Goal: Use online tool/utility: Utilize a website feature to perform a specific function

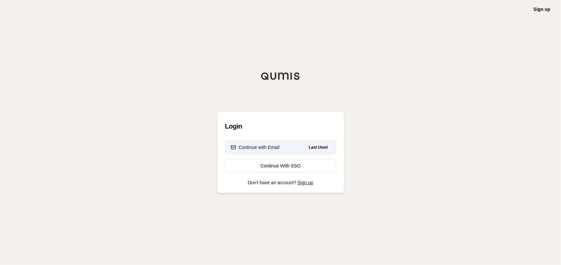
click at [274, 152] on button "Continue with Email Last Used" at bounding box center [280, 147] width 111 height 13
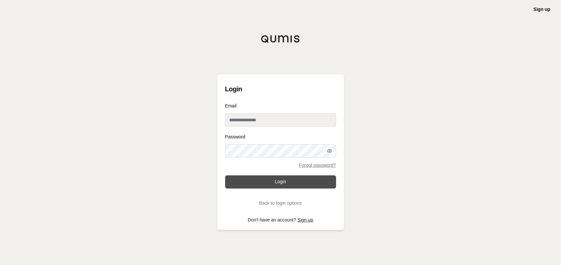
type input "**********"
click at [276, 180] on button "Login" at bounding box center [280, 182] width 111 height 13
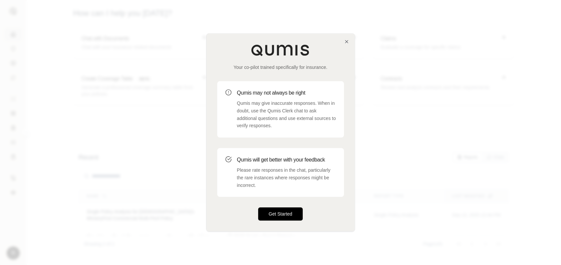
click at [279, 215] on button "Get Started" at bounding box center [280, 214] width 45 height 13
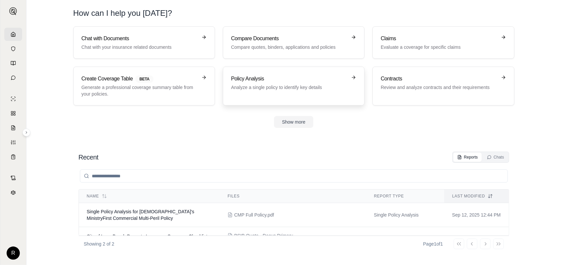
click at [297, 84] on div "Policy Analysis Analyze a single policy to identify key details" at bounding box center [289, 83] width 116 height 16
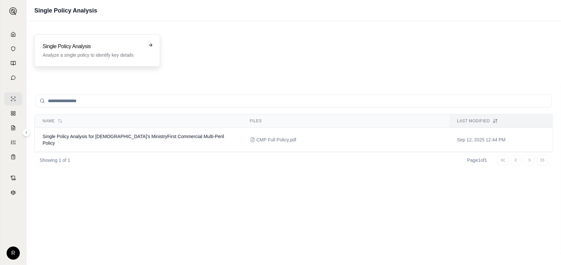
click at [109, 47] on h3 "Single Policy Analysis" at bounding box center [93, 47] width 100 height 8
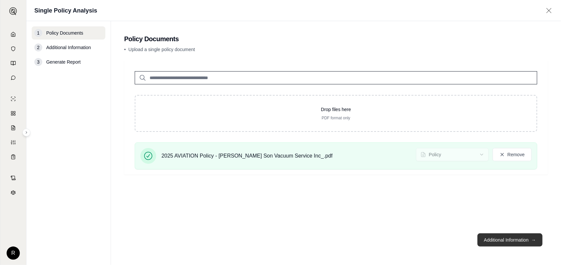
click at [512, 239] on button "Additional Information →" at bounding box center [509, 240] width 65 height 13
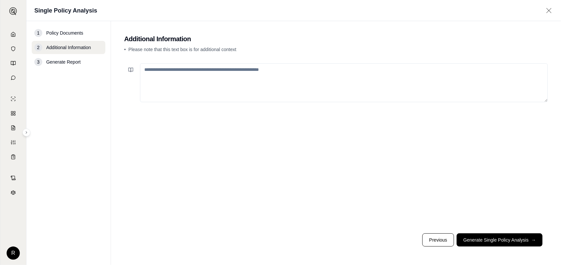
click at [216, 72] on textarea at bounding box center [344, 82] width 408 height 39
type textarea "*"
click at [494, 242] on button "Generate Single Policy Analysis →" at bounding box center [500, 240] width 86 height 13
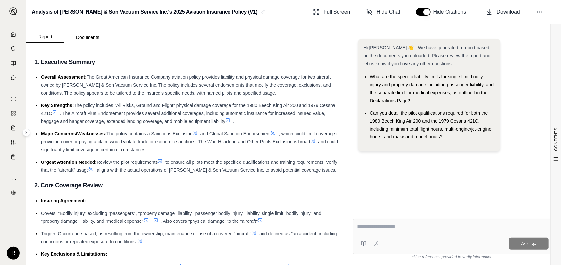
click at [94, 170] on icon at bounding box center [91, 169] width 5 height 5
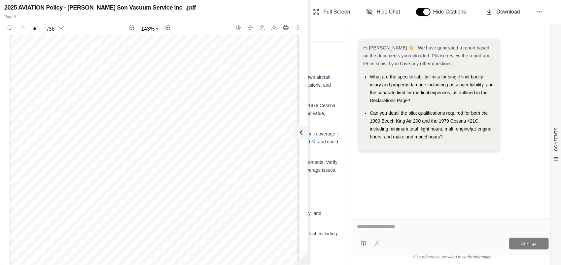
scroll to position [2861, 0]
click at [340, 105] on div "CONTENTS Table of Contents 1. Executive Summary 2. Core Coverage Review 3. Fina…" at bounding box center [186, 154] width 320 height 222
click at [297, 25] on icon "More actions" at bounding box center [297, 27] width 5 height 5
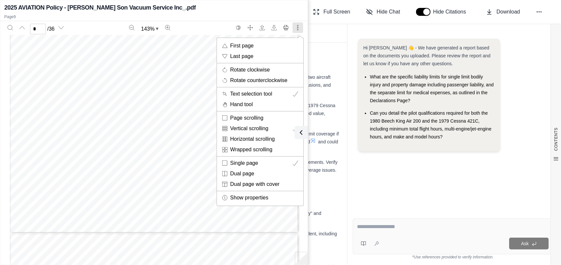
click at [297, 25] on div at bounding box center [280, 132] width 561 height 265
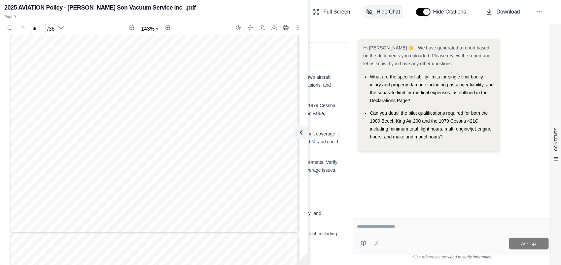
click at [378, 9] on span "Hide Chat" at bounding box center [388, 12] width 23 height 8
drag, startPoint x: 270, startPoint y: 5, endPoint x: 252, endPoint y: 8, distance: 17.7
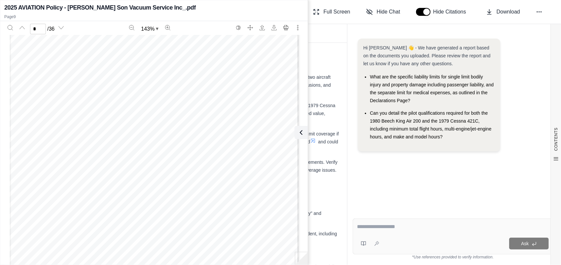
click at [252, 8] on div "2025 AVIATION Policy - [PERSON_NAME] Son Vacuum Service Inc_.pdf" at bounding box center [153, 7] width 299 height 9
click at [153, 6] on h2 "2025 AVIATION Policy - [PERSON_NAME] Son Vacuum Service Inc_.pdf" at bounding box center [99, 7] width 191 height 9
click at [299, 28] on icon "More actions" at bounding box center [297, 27] width 5 height 5
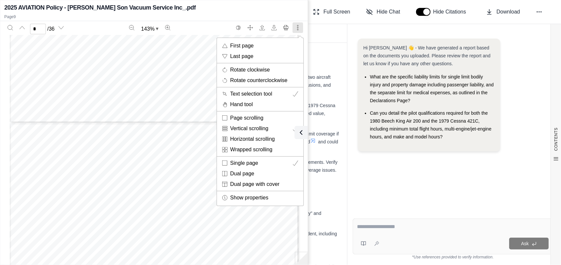
click at [298, 28] on div at bounding box center [280, 132] width 561 height 265
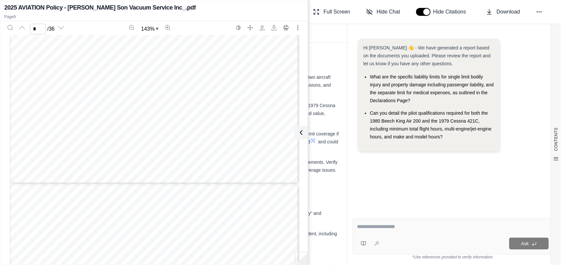
type input "*"
click at [543, 13] on button at bounding box center [539, 12] width 12 height 12
click at [542, 11] on button at bounding box center [539, 12] width 12 height 12
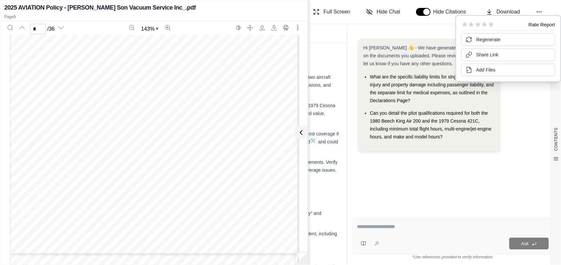
click at [410, 200] on div "Hi [PERSON_NAME] 👋 - We have generated a report based on the documents you uplo…" at bounding box center [452, 120] width 200 height 175
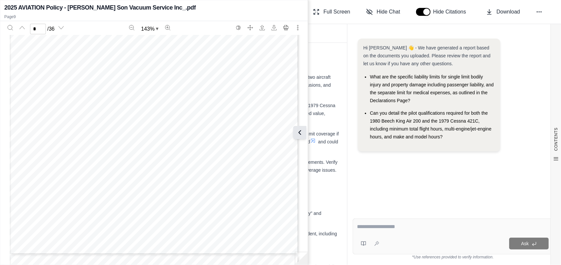
click at [304, 133] on button at bounding box center [299, 132] width 13 height 13
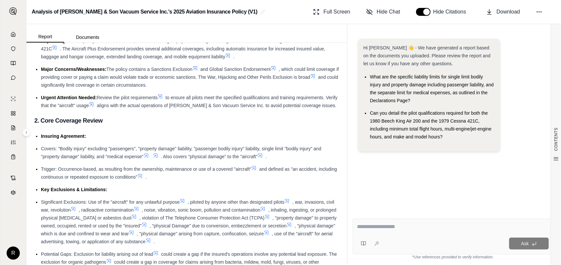
scroll to position [66, 0]
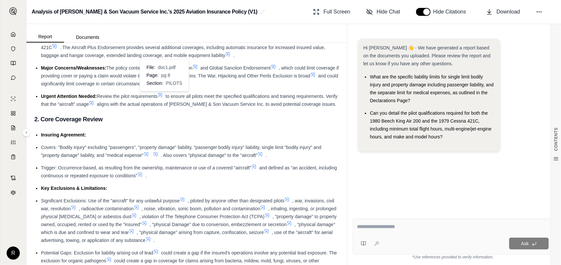
click at [162, 94] on icon at bounding box center [159, 95] width 5 height 5
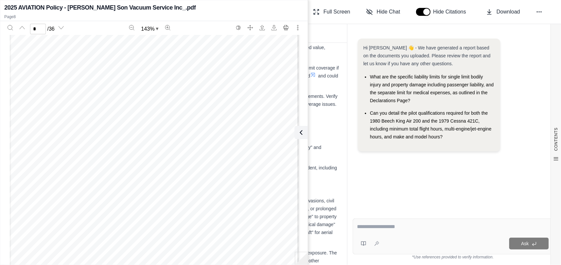
scroll to position [2751, 0]
type input "*"
click at [300, 128] on button at bounding box center [299, 132] width 13 height 13
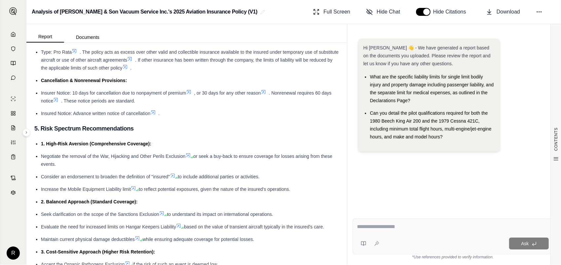
scroll to position [1815, 0]
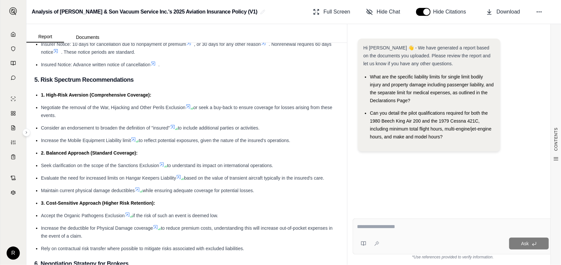
click at [386, 227] on textarea at bounding box center [453, 227] width 192 height 8
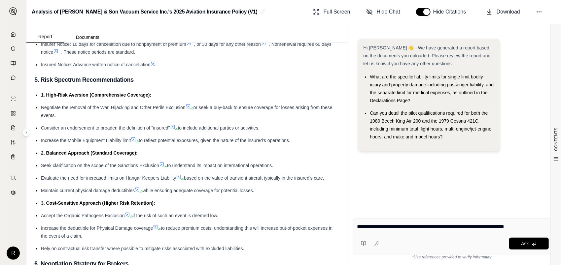
type textarea "**********"
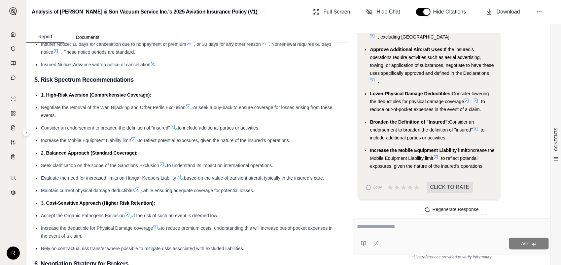
scroll to position [1367, 0]
click at [438, 156] on icon at bounding box center [435, 156] width 5 height 5
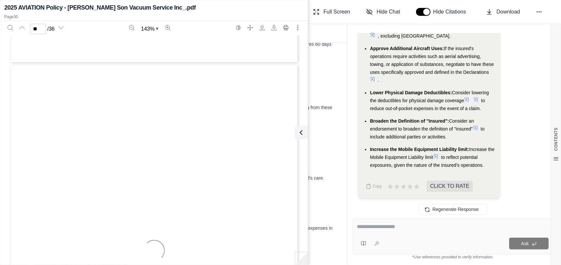
type input "**"
click at [303, 133] on icon at bounding box center [300, 133] width 8 height 8
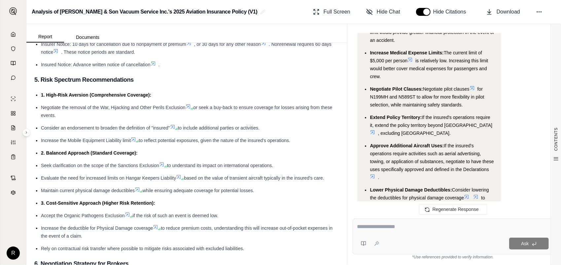
scroll to position [1268, 0]
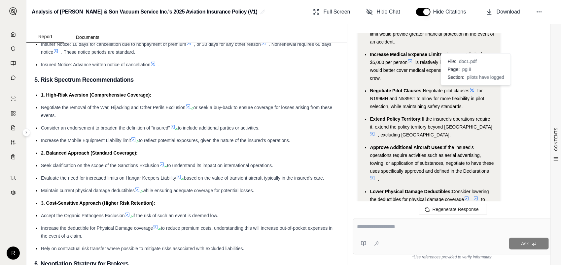
click at [473, 89] on icon at bounding box center [471, 89] width 5 height 5
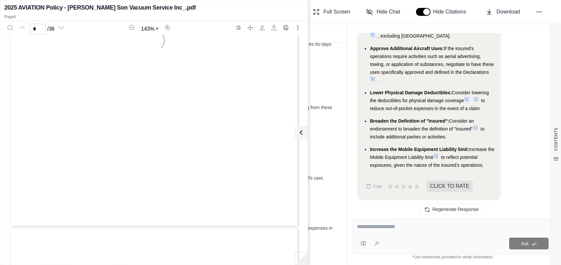
type input "*"
click at [306, 132] on button at bounding box center [299, 132] width 13 height 13
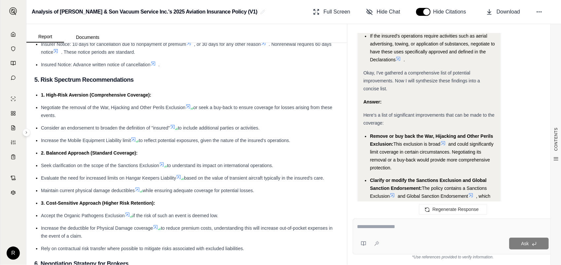
scroll to position [971, 0]
